Goal: Contribute content: Contribute content

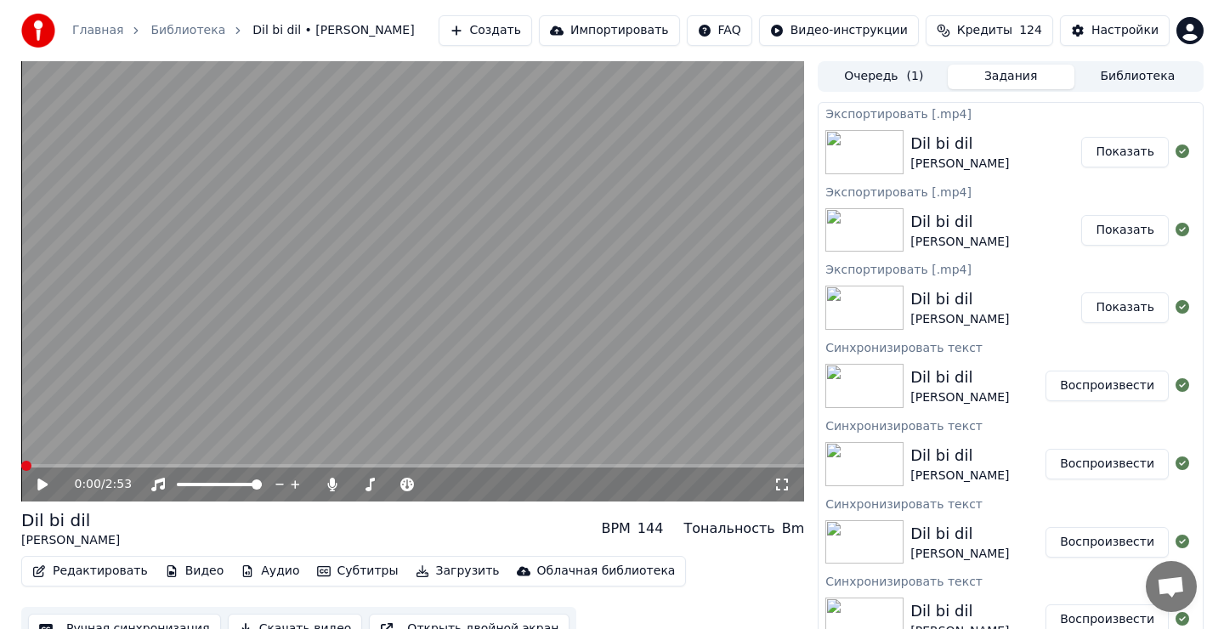
scroll to position [8, 0]
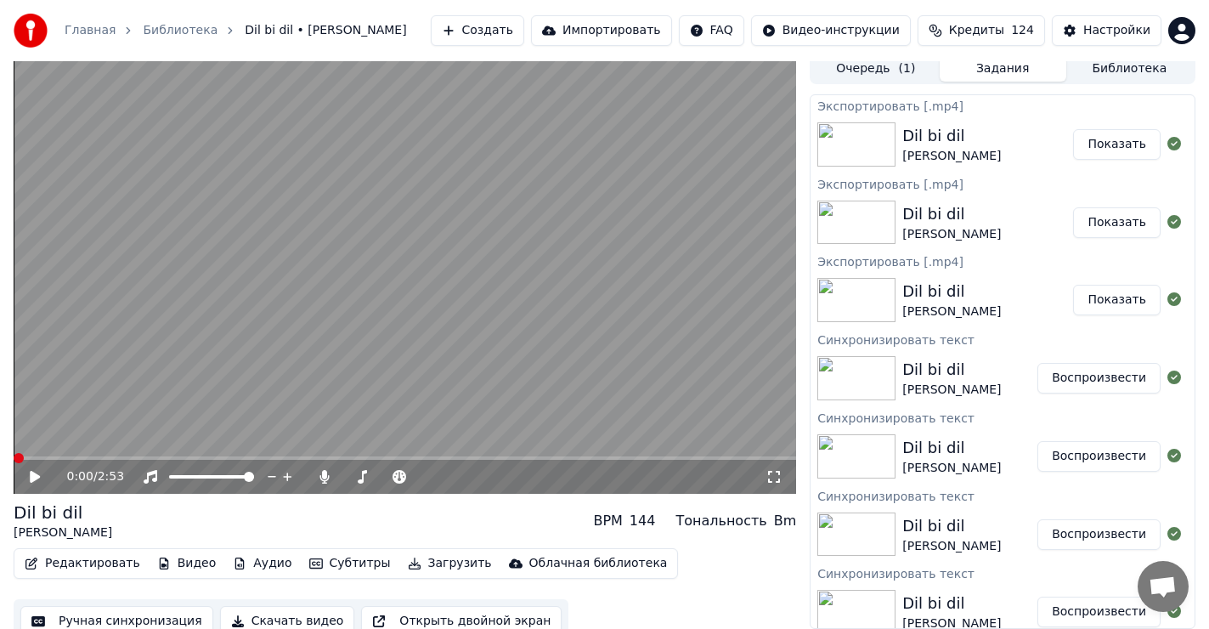
click at [524, 25] on button "Создать" at bounding box center [477, 30] width 93 height 31
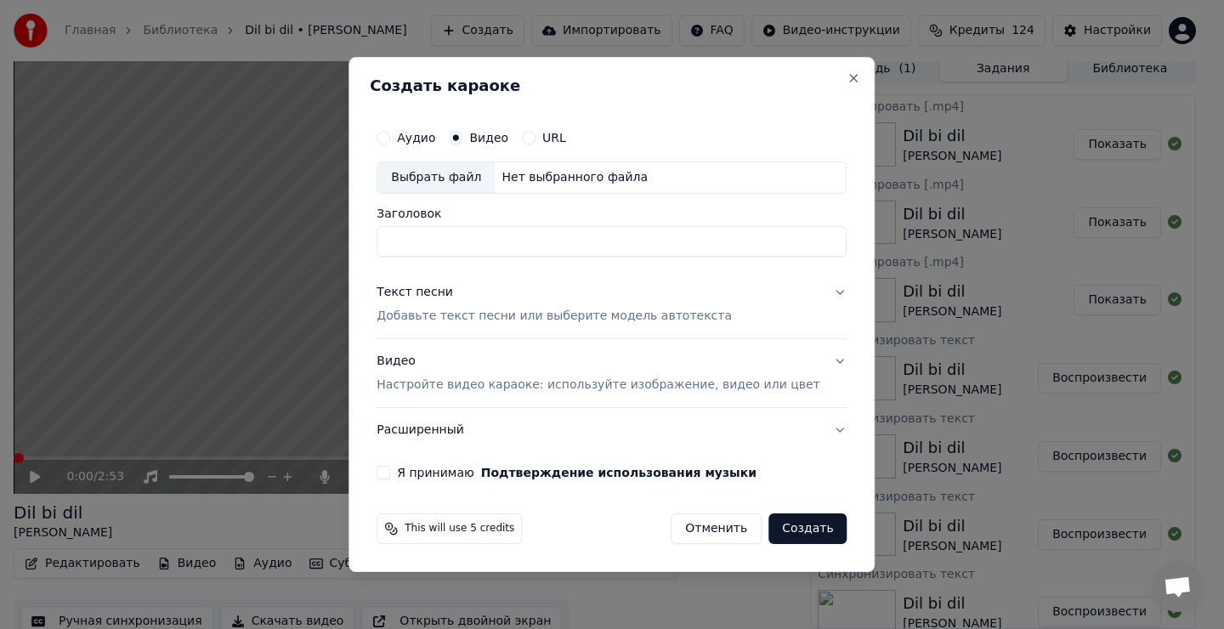
click at [462, 173] on div "Выбрать файл" at bounding box center [435, 177] width 117 height 31
type input "**********"
click at [453, 292] on div "Текст песни" at bounding box center [415, 292] width 76 height 17
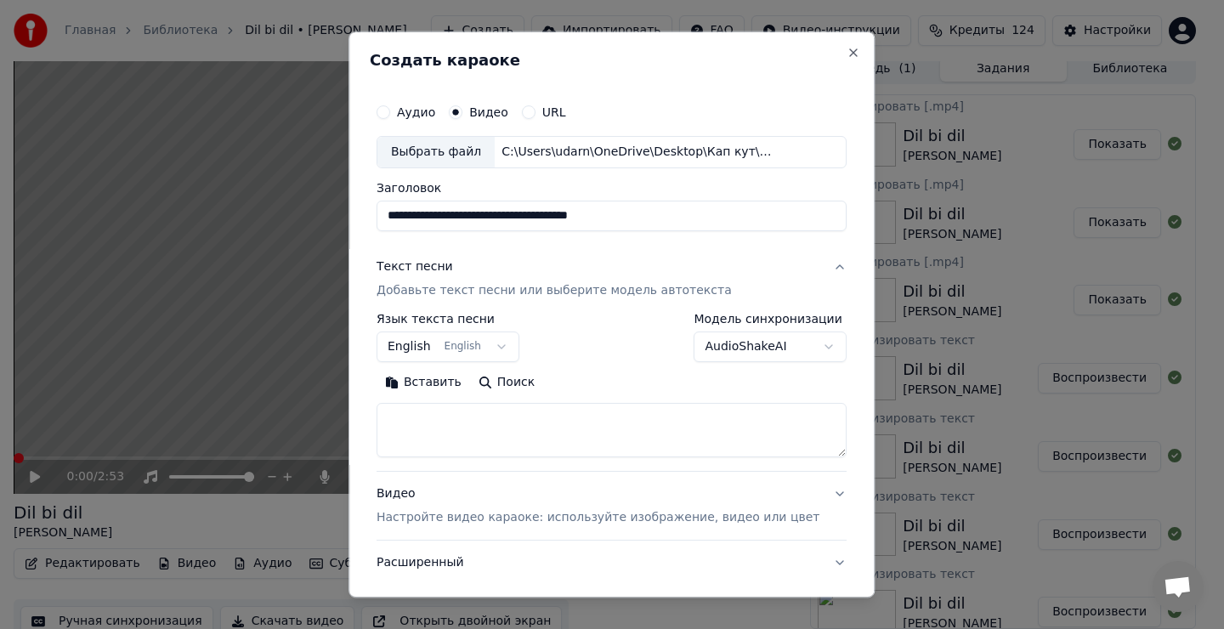
click at [467, 452] on textarea at bounding box center [612, 430] width 470 height 54
click at [472, 425] on textarea at bounding box center [612, 430] width 470 height 54
drag, startPoint x: 474, startPoint y: 422, endPoint x: 472, endPoint y: 412, distance: 9.7
click at [452, 383] on button "Вставить" at bounding box center [423, 382] width 93 height 27
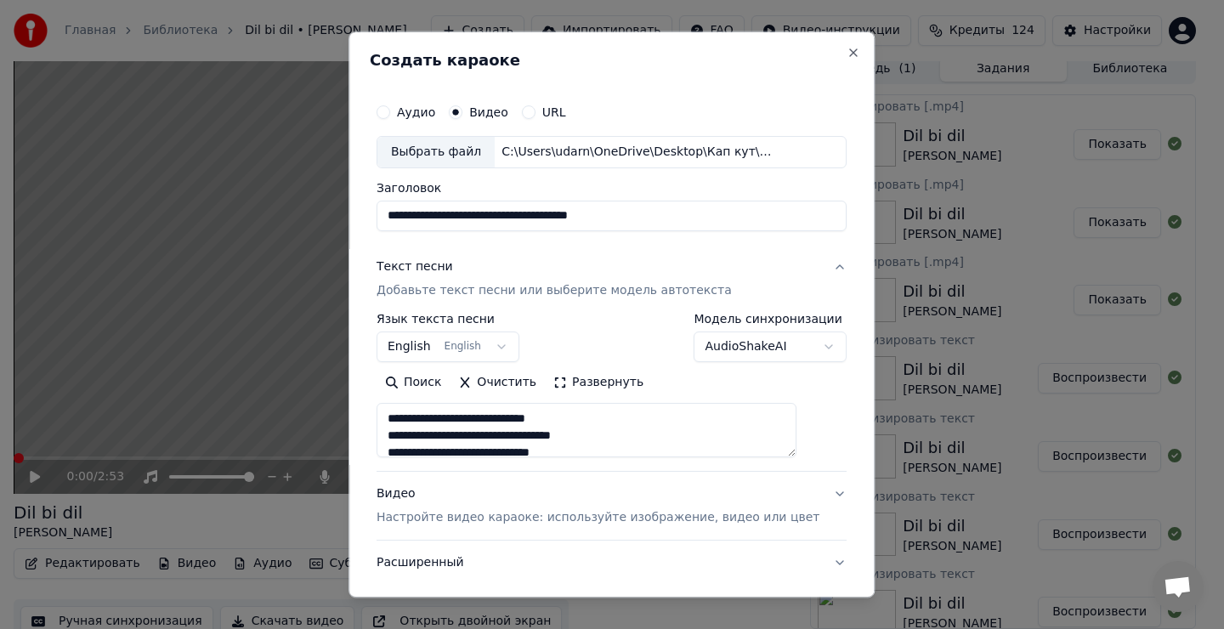
click at [481, 342] on body "Главная Библиотека Dil bi dil • [PERSON_NAME] Импортировать FAQ Видео-инструкци…" at bounding box center [604, 306] width 1209 height 629
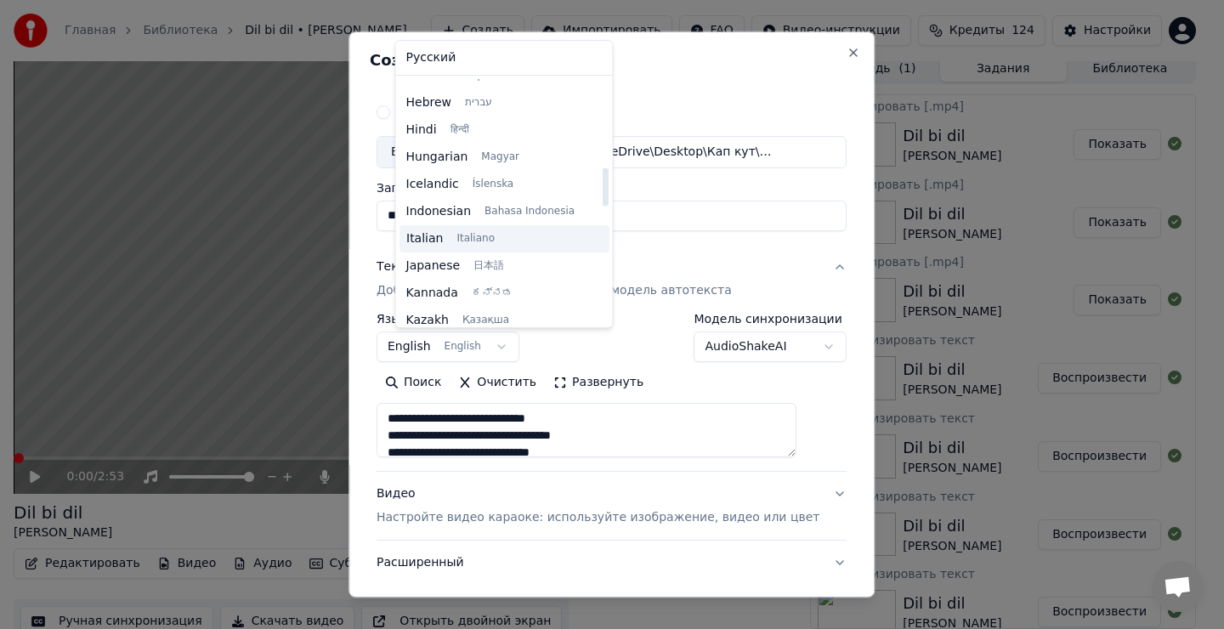
type textarea "**********"
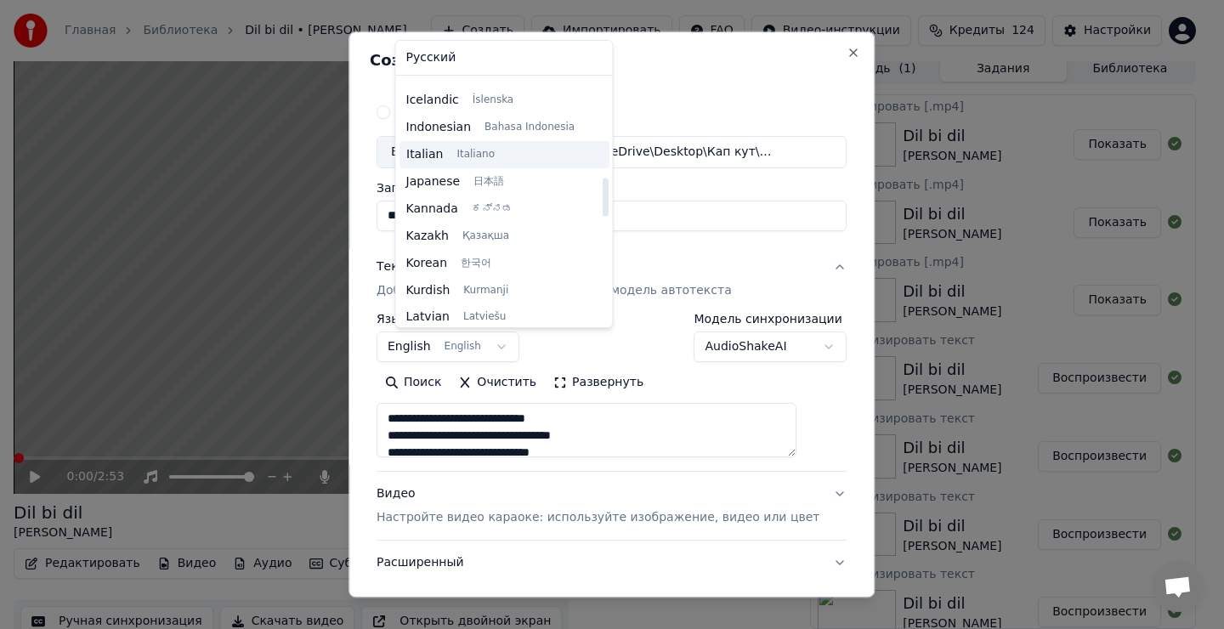
scroll to position [646, 0]
select select "**"
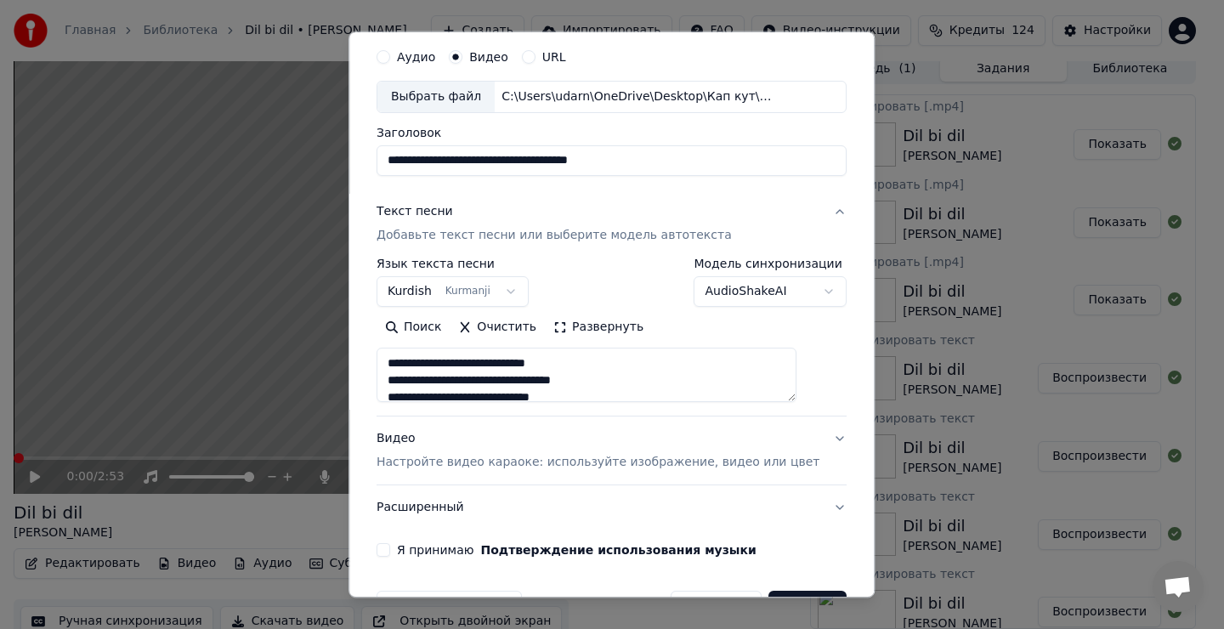
scroll to position [107, 0]
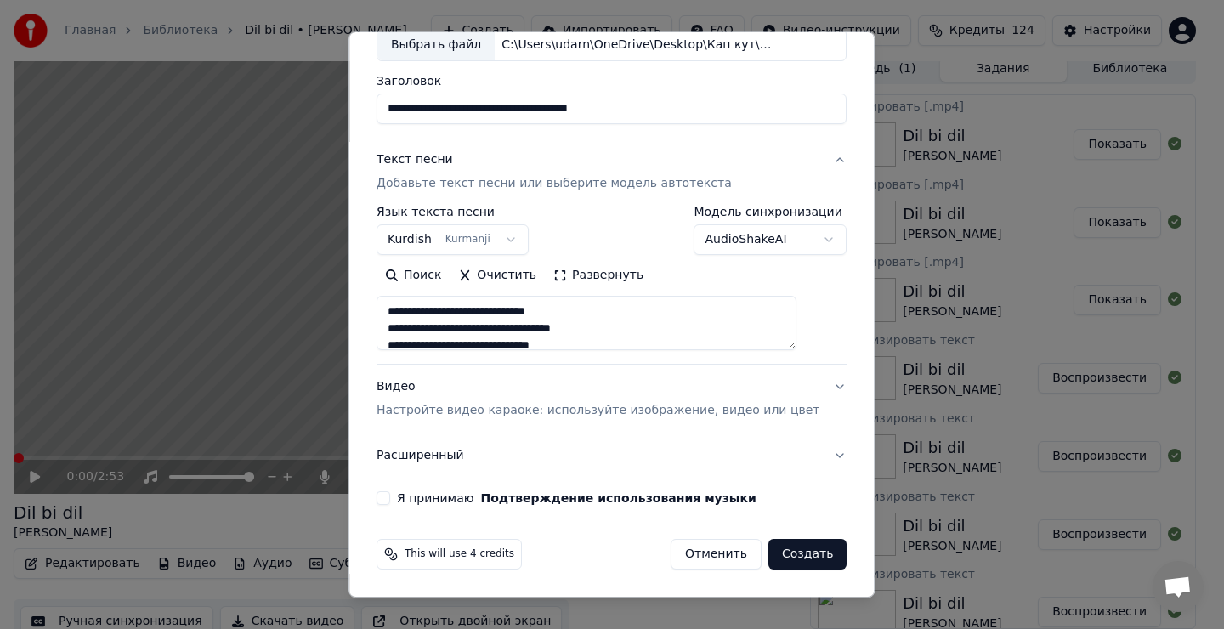
click at [390, 496] on button "Я принимаю Подтверждение использования музыки" at bounding box center [384, 498] width 14 height 14
click at [780, 553] on button "Создать" at bounding box center [807, 554] width 78 height 31
type textarea "**********"
select select
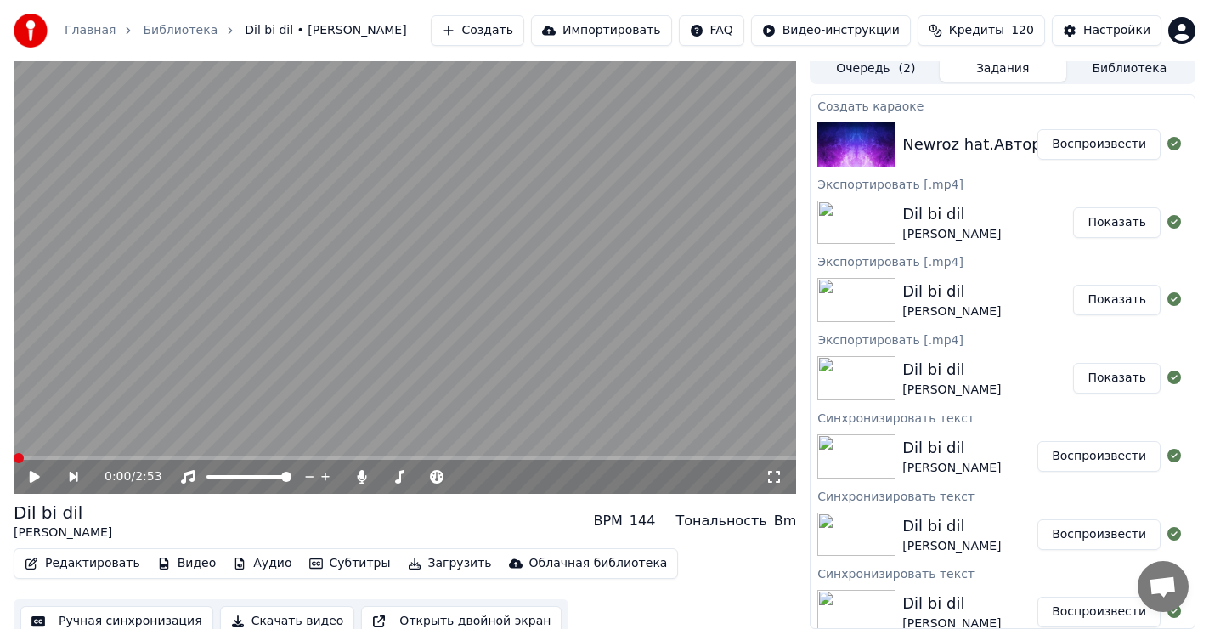
click at [1096, 146] on button "Воспроизвести" at bounding box center [1099, 144] width 123 height 31
click at [39, 477] on icon at bounding box center [47, 477] width 40 height 14
click at [14, 462] on span at bounding box center [19, 458] width 10 height 10
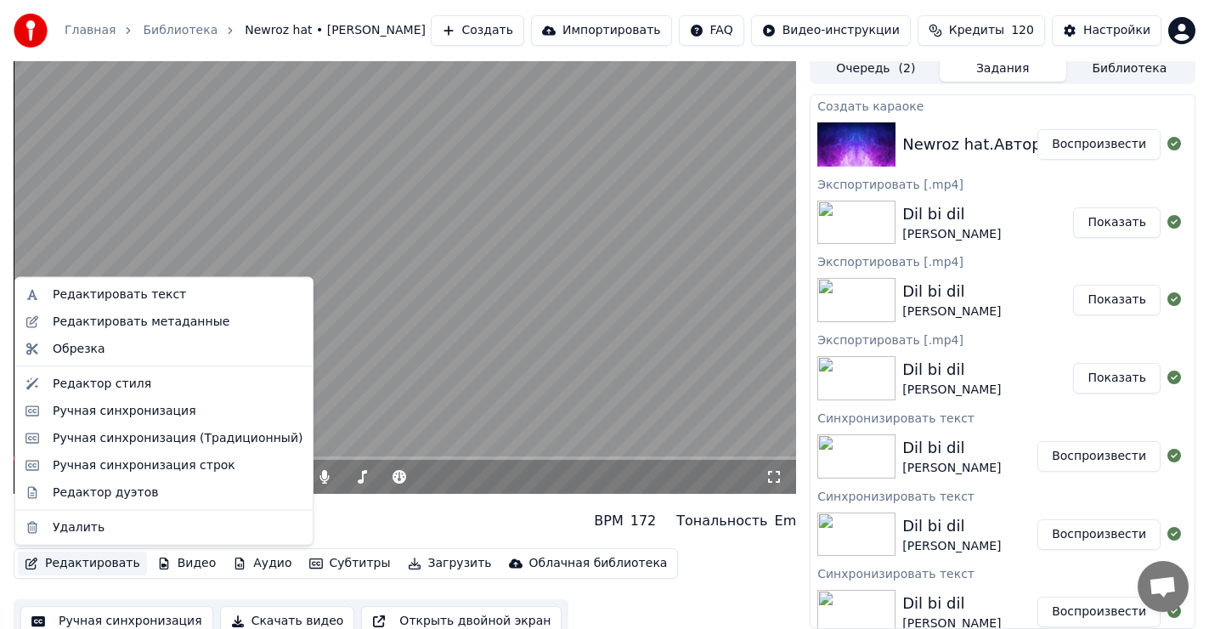
click at [82, 563] on button "Редактировать" at bounding box center [82, 564] width 129 height 24
click at [119, 297] on div "Редактировать текст" at bounding box center [119, 294] width 133 height 17
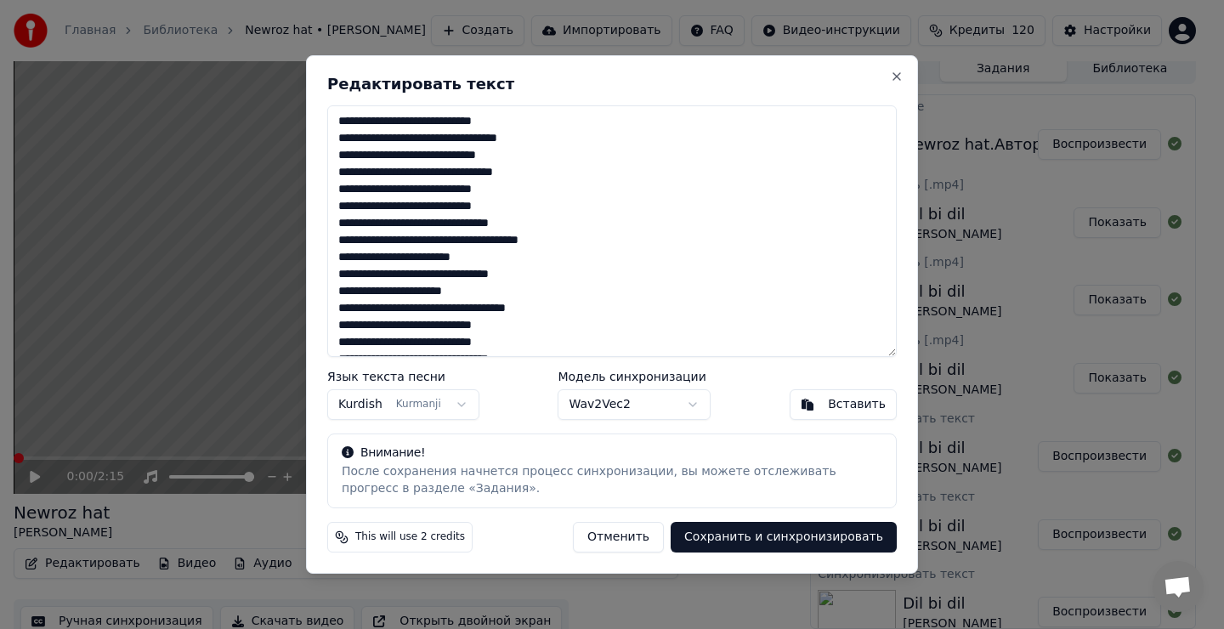
click at [438, 399] on body "Главная Библиотека Newroz hat • [PERSON_NAME] Импортировать FAQ Видео-инструкци…" at bounding box center [604, 306] width 1209 height 629
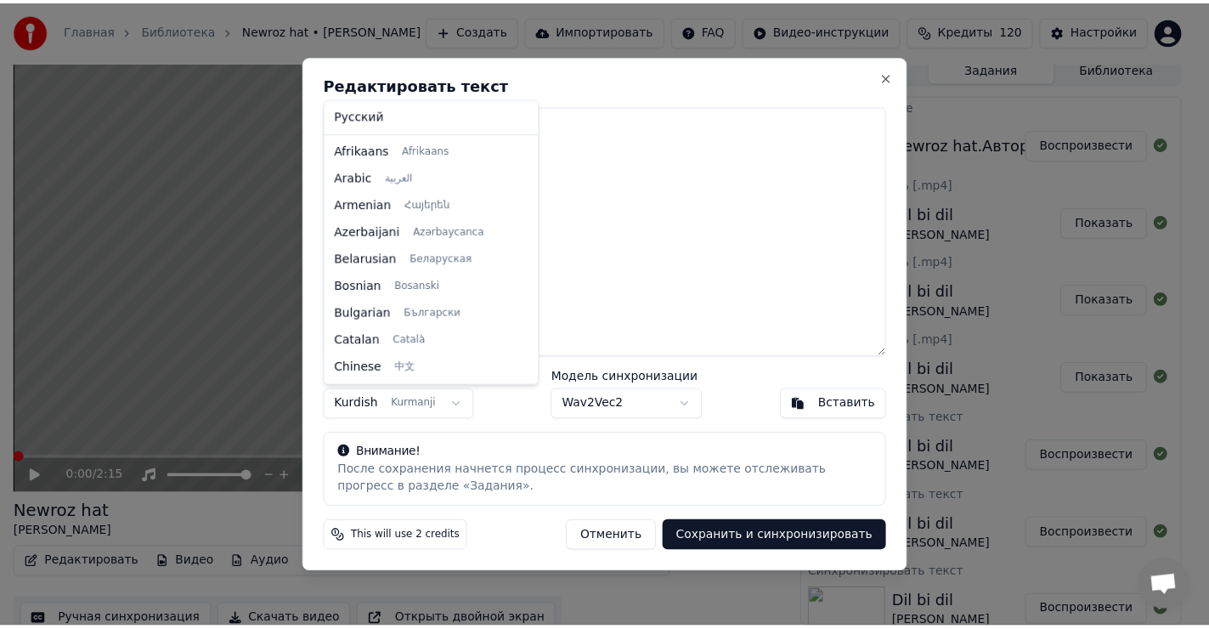
scroll to position [626, 0]
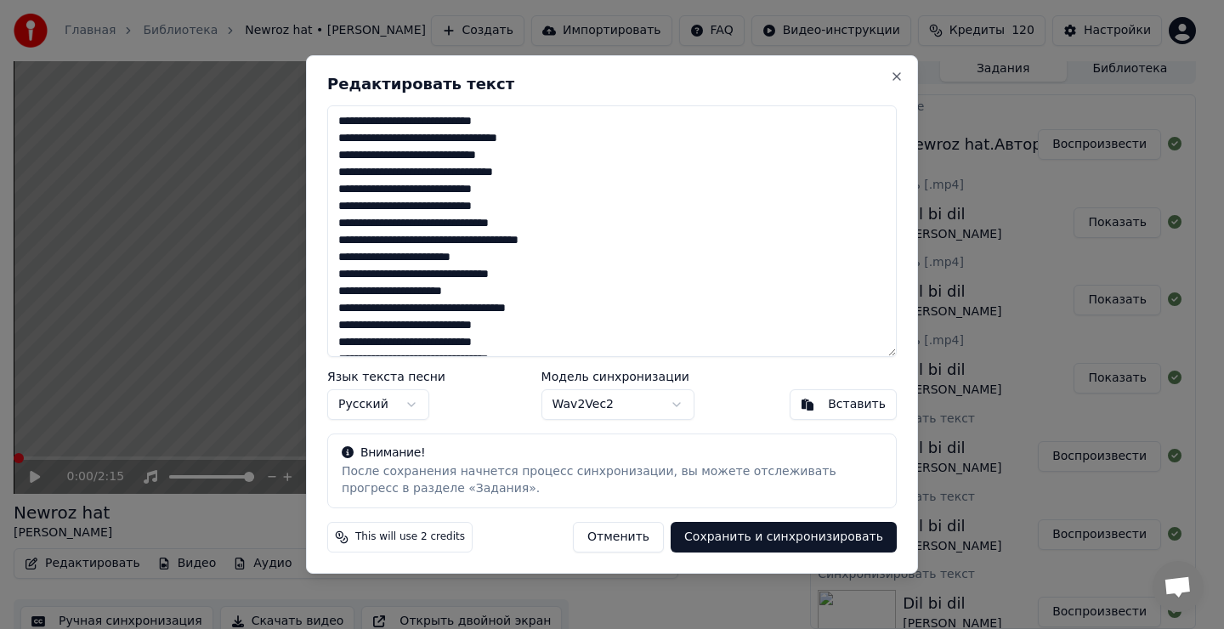
click at [800, 538] on button "Сохранить и синхронизировать" at bounding box center [784, 537] width 226 height 31
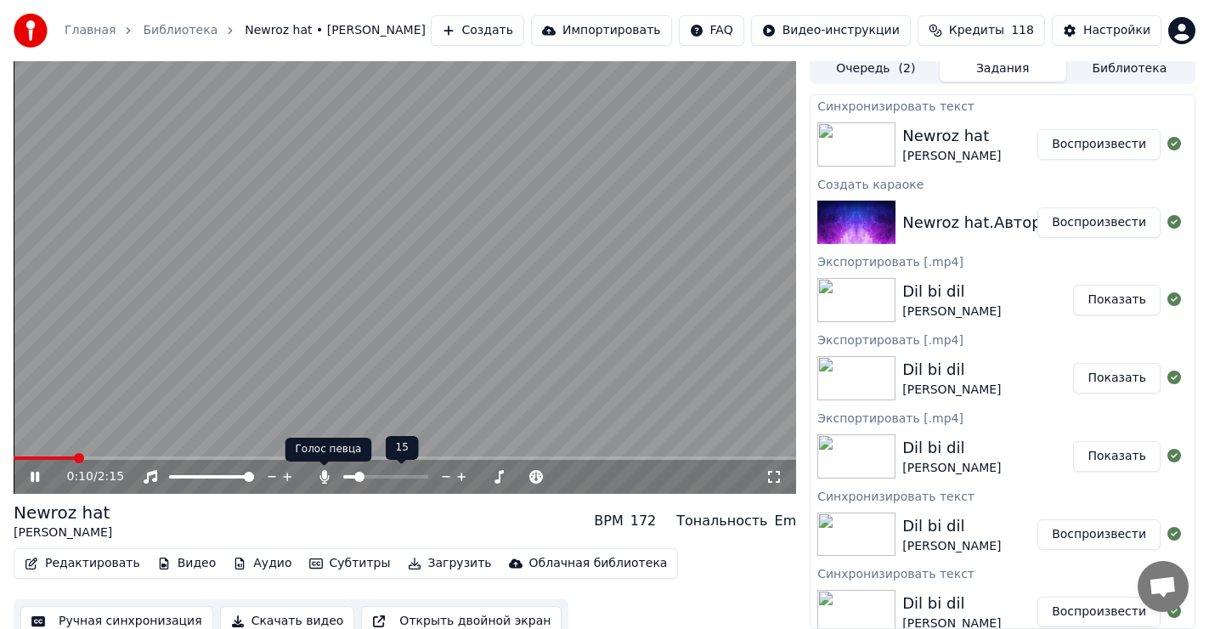
click at [321, 475] on icon at bounding box center [324, 477] width 17 height 14
click at [323, 474] on icon at bounding box center [323, 477] width 17 height 14
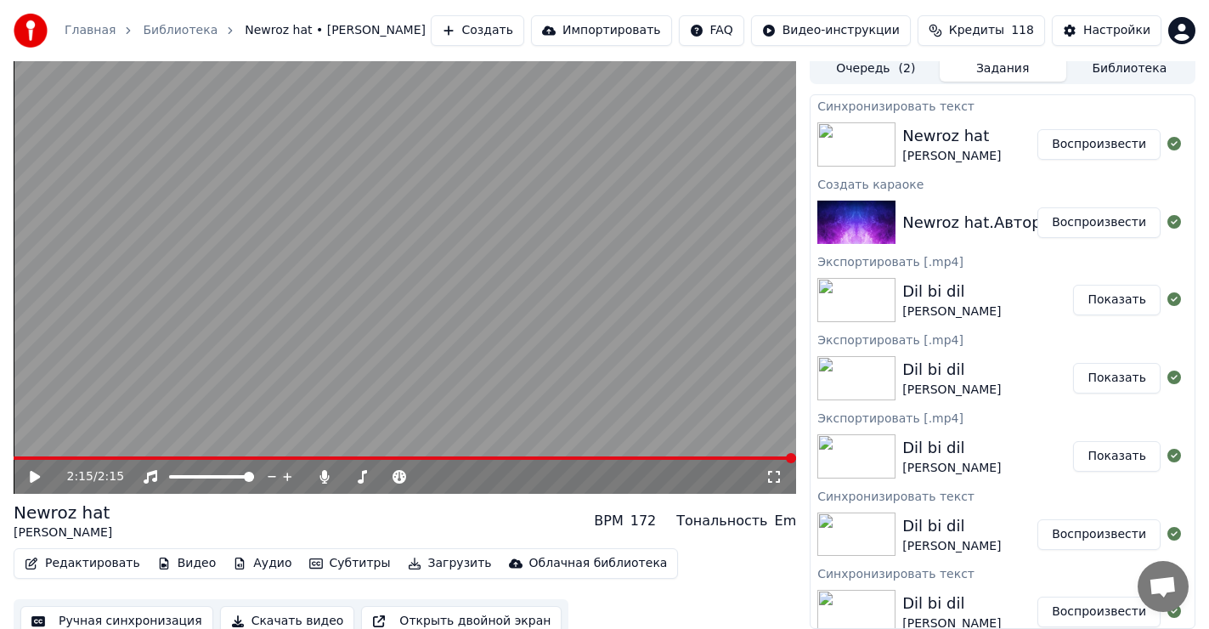
click at [33, 473] on icon at bounding box center [35, 477] width 10 height 12
click at [93, 460] on span at bounding box center [405, 457] width 783 height 3
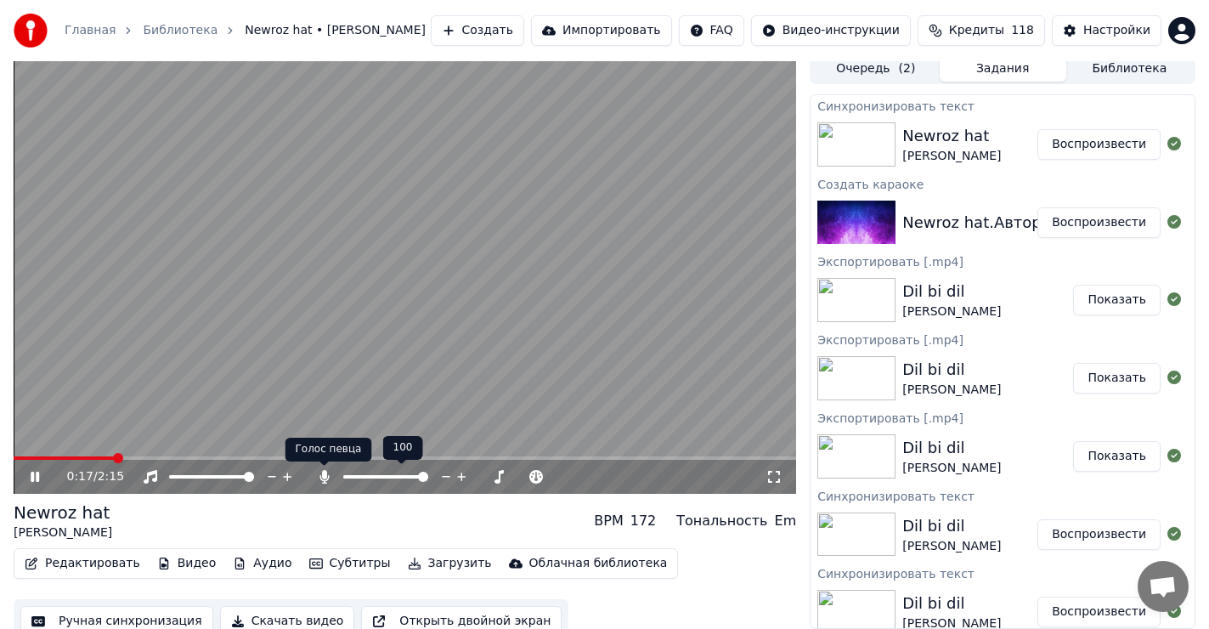
click at [324, 475] on icon at bounding box center [324, 477] width 9 height 14
click at [14, 453] on span at bounding box center [19, 458] width 10 height 10
click at [36, 478] on icon at bounding box center [35, 477] width 8 height 10
click at [14, 458] on span at bounding box center [19, 458] width 10 height 10
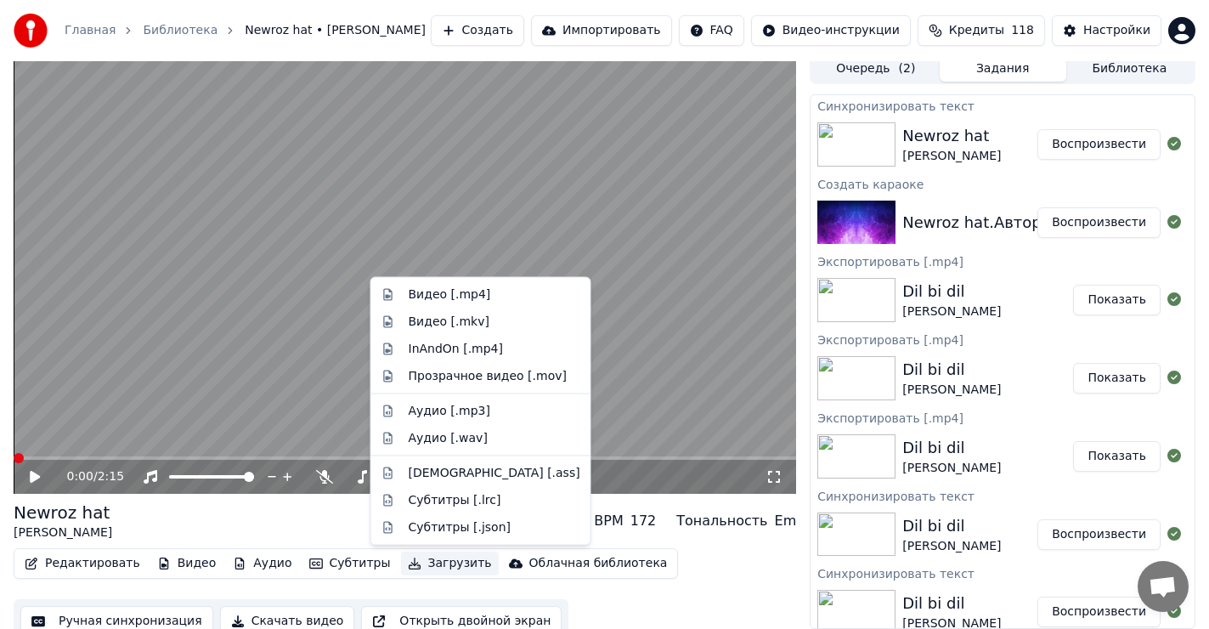
click at [428, 564] on button "Загрузить" at bounding box center [450, 564] width 98 height 24
click at [439, 293] on div "Видео [.mp4]" at bounding box center [450, 294] width 82 height 17
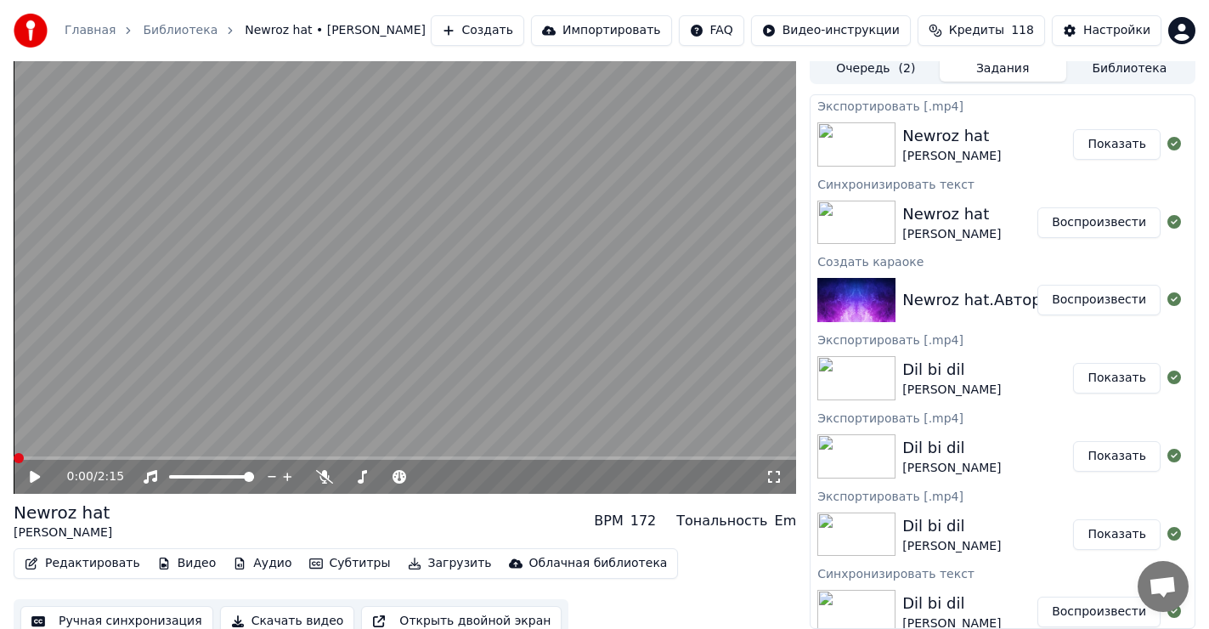
click at [1115, 151] on button "Показать" at bounding box center [1118, 144] width 88 height 31
click at [34, 475] on icon at bounding box center [35, 477] width 10 height 12
click at [354, 474] on span at bounding box center [357, 477] width 10 height 10
click at [366, 481] on span at bounding box center [369, 477] width 10 height 10
click at [32, 473] on icon at bounding box center [35, 477] width 8 height 10
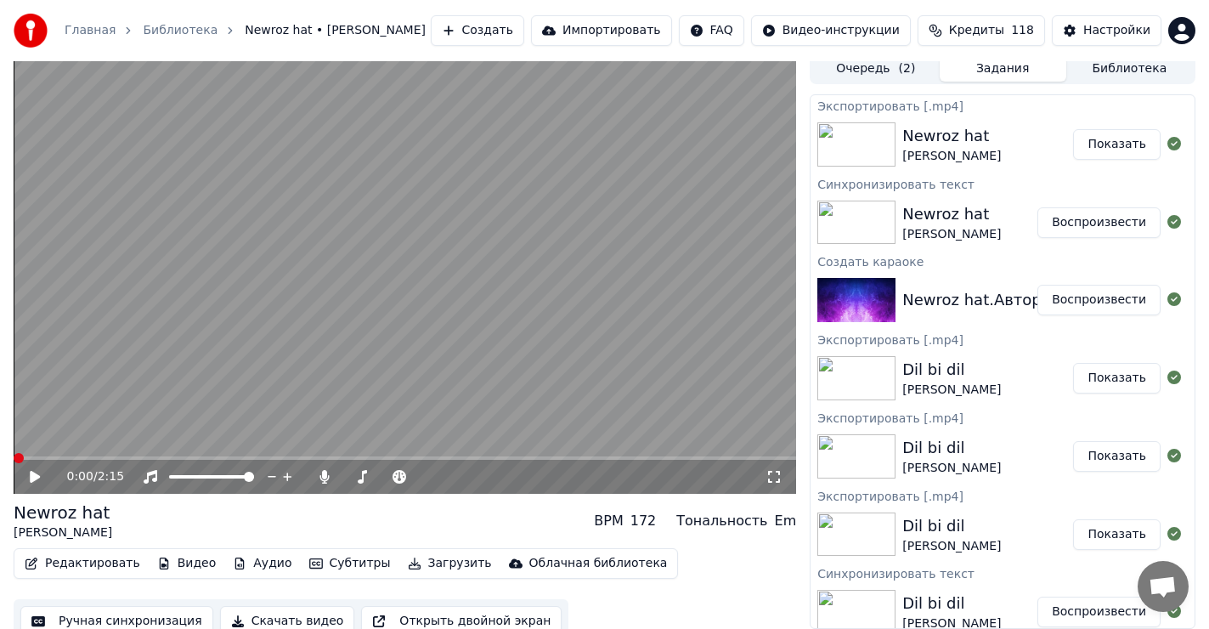
click at [14, 453] on span at bounding box center [19, 458] width 10 height 10
click at [376, 476] on div at bounding box center [401, 476] width 137 height 17
click at [343, 482] on span at bounding box center [348, 477] width 10 height 10
